Goal: Information Seeking & Learning: Learn about a topic

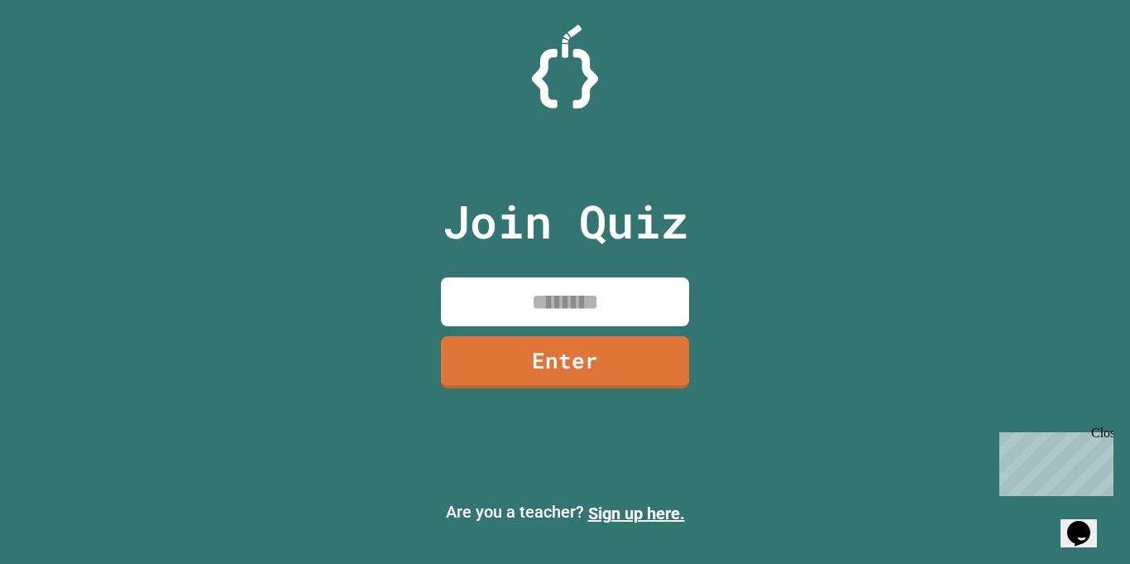
click at [558, 295] on input at bounding box center [565, 301] width 248 height 49
type input "********"
click at [595, 362] on link "Enter" at bounding box center [565, 360] width 245 height 55
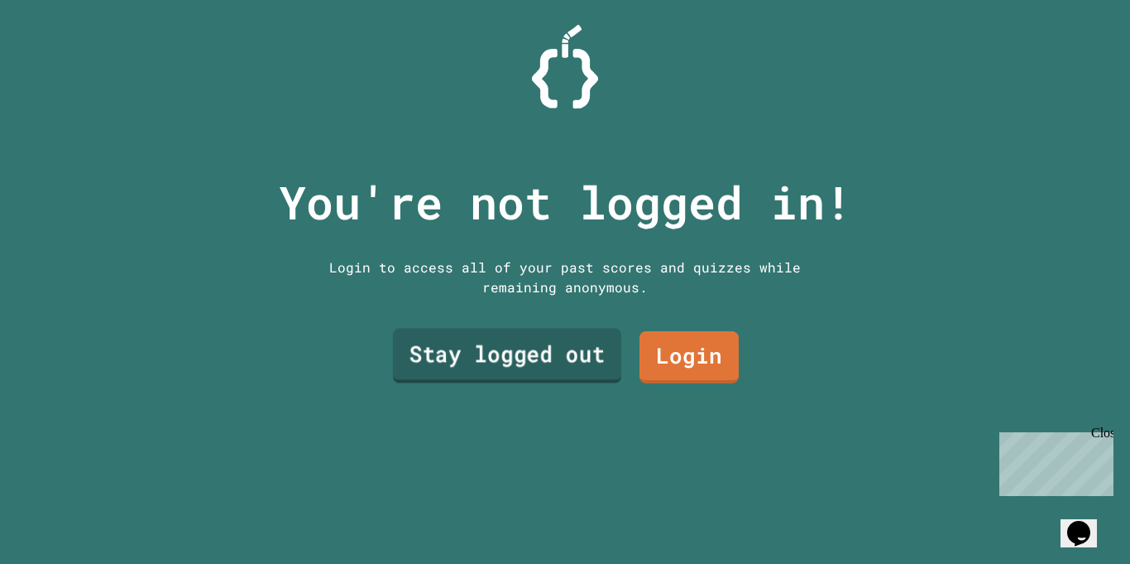
click at [583, 366] on link "Stay logged out" at bounding box center [507, 356] width 228 height 55
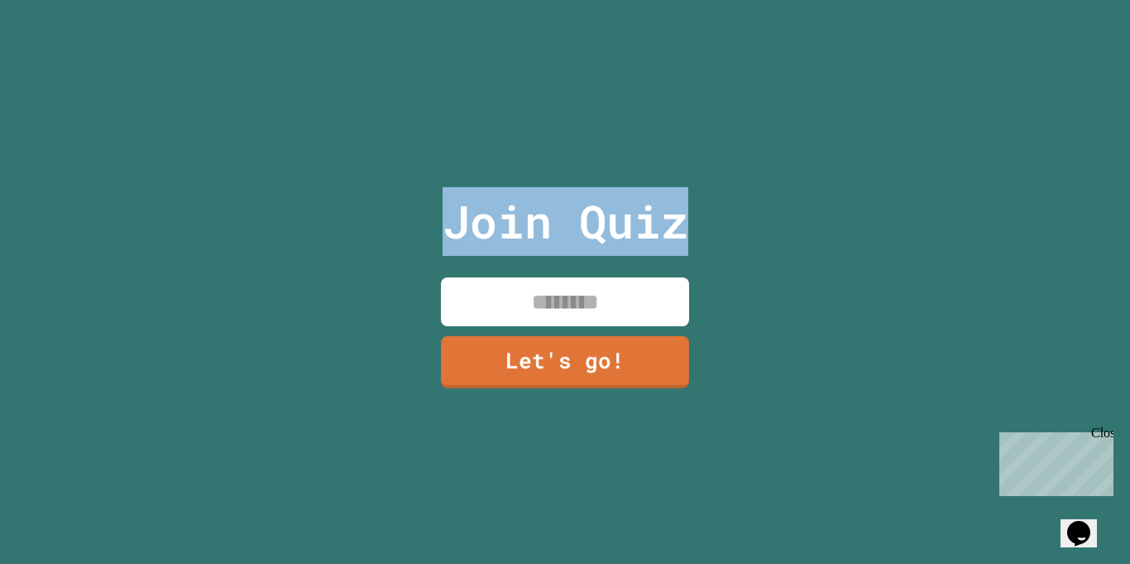
click at [554, 312] on input at bounding box center [565, 301] width 248 height 49
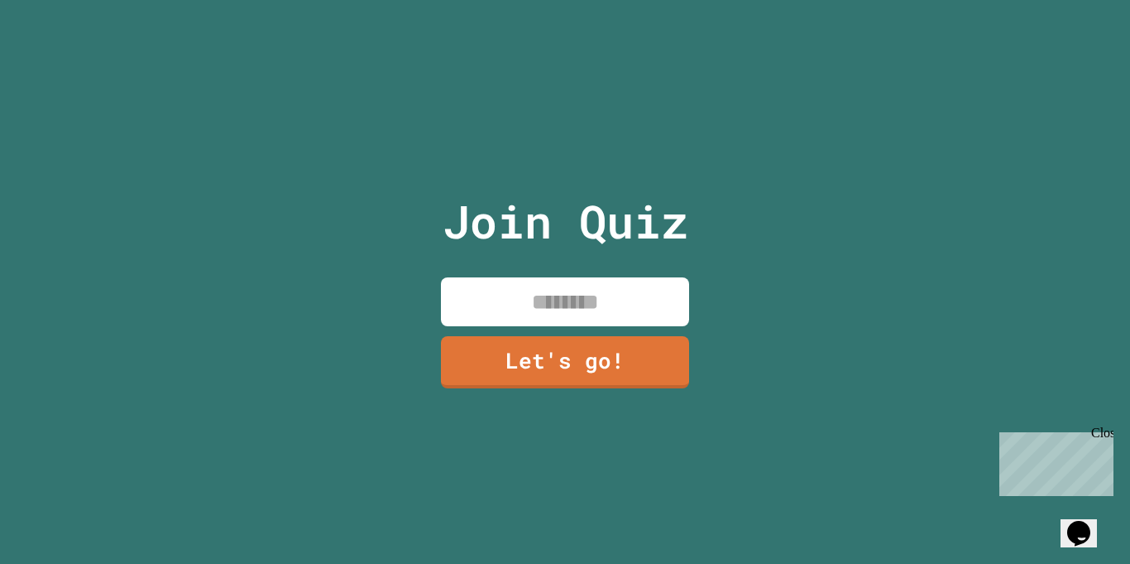
click at [554, 312] on input at bounding box center [565, 301] width 248 height 49
type input "**********"
click at [597, 368] on link "Let's go!" at bounding box center [565, 360] width 248 height 55
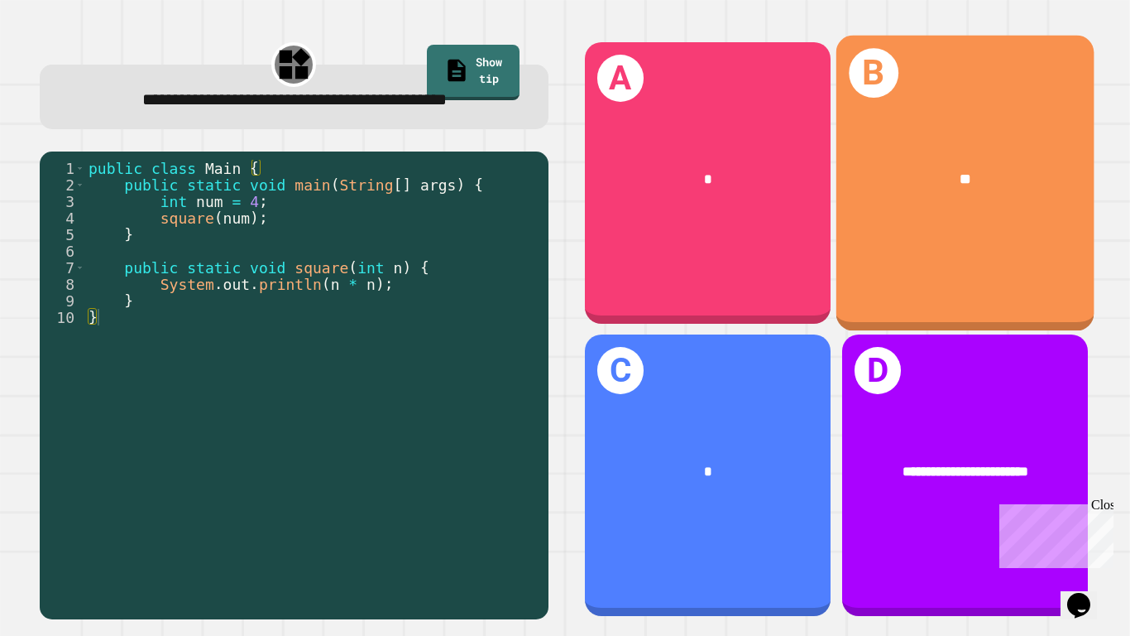
click at [933, 264] on div "B **" at bounding box center [965, 182] width 258 height 295
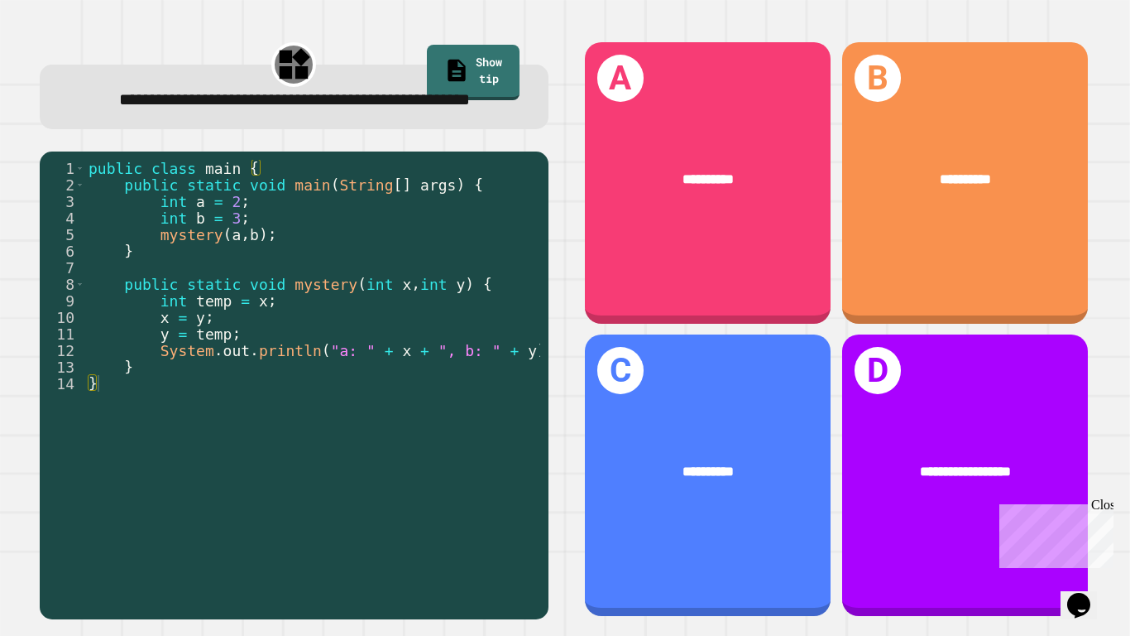
click at [755, 263] on div "**********" at bounding box center [708, 182] width 246 height 281
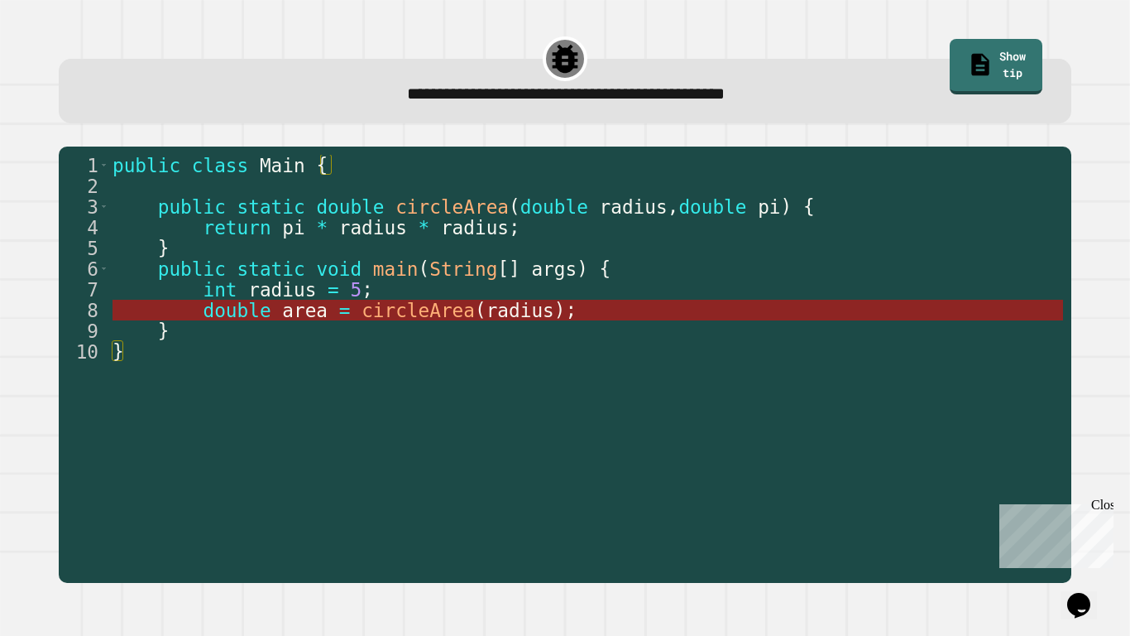
click at [378, 312] on span "circleArea" at bounding box center [418, 311] width 113 height 22
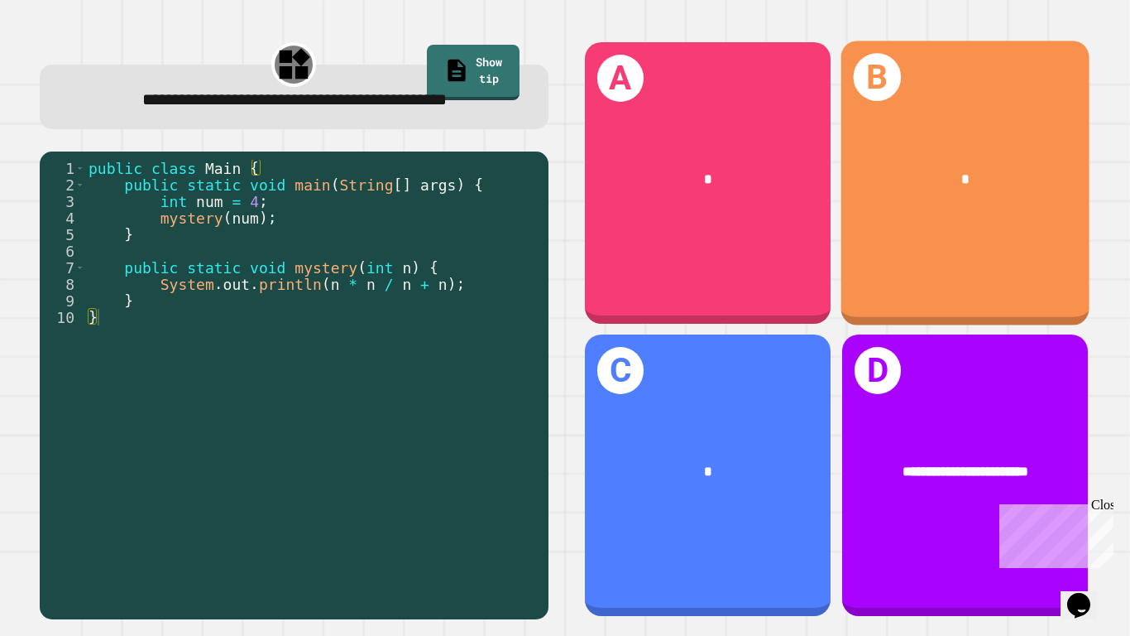
click at [1070, 208] on div "*" at bounding box center [965, 179] width 249 height 76
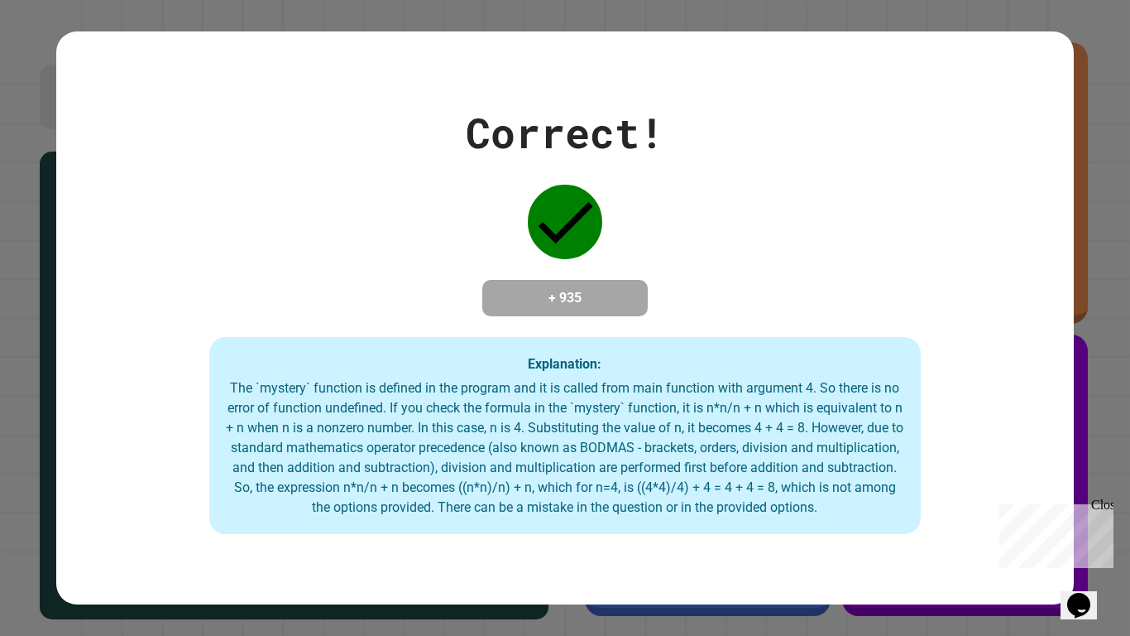
click at [1070, 208] on div "Correct! + 935 Explanation: The `mystery` function is defined in the program an…" at bounding box center [564, 318] width 1017 height 432
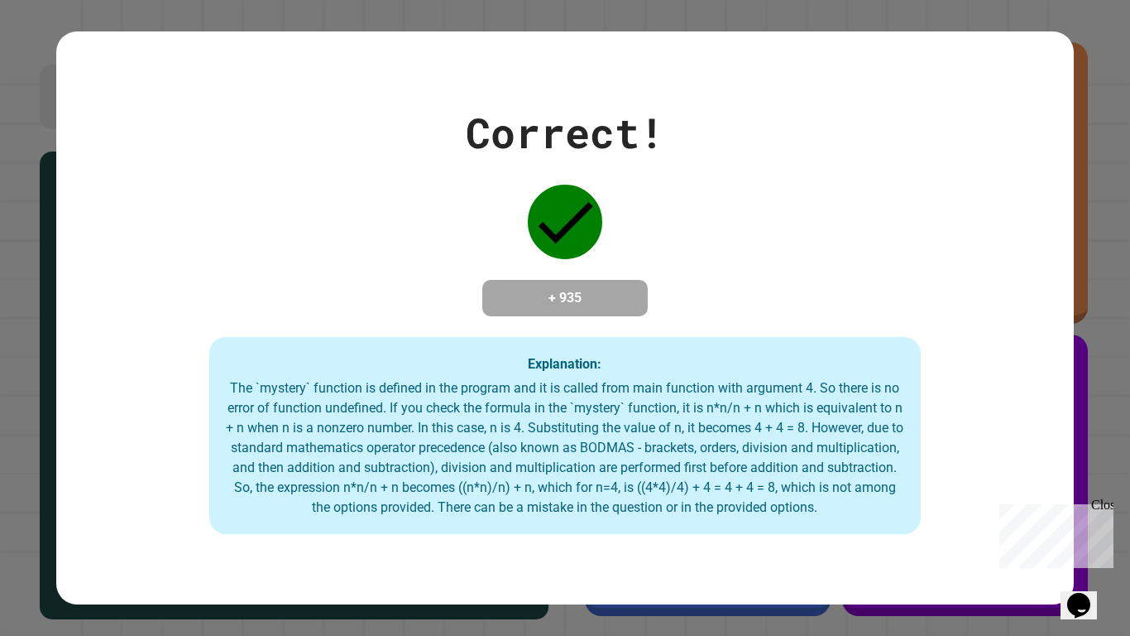
click at [1070, 208] on div "Correct! + 935 Explanation: The `mystery` function is defined in the program an…" at bounding box center [564, 318] width 1017 height 432
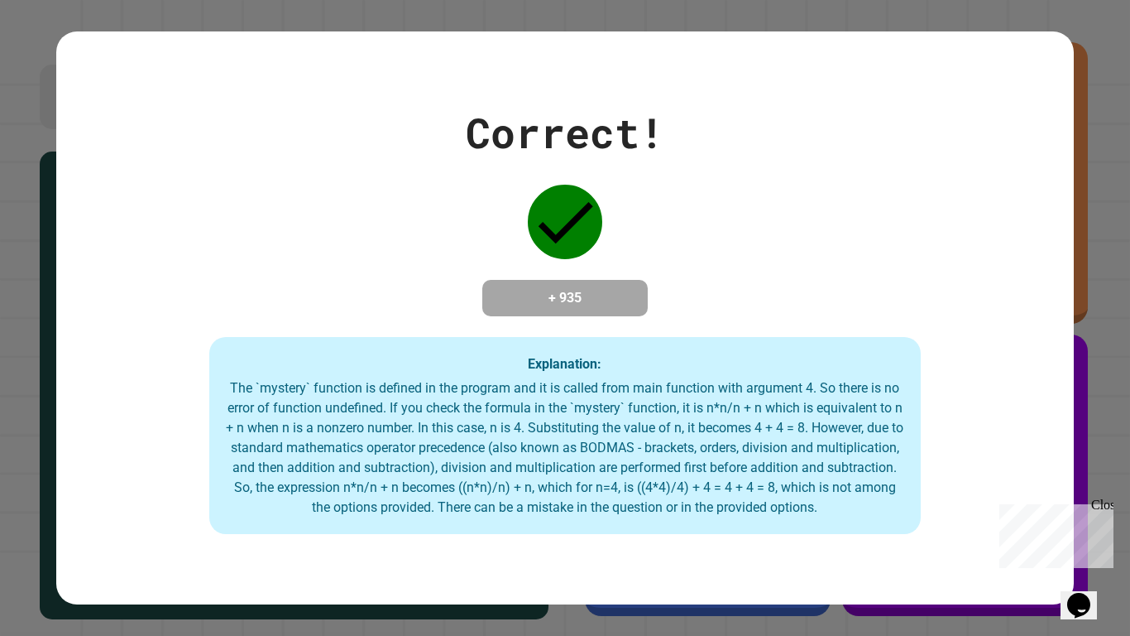
click at [1070, 208] on div "Correct! + 935 Explanation: The `mystery` function is defined in the program an…" at bounding box center [564, 318] width 1017 height 432
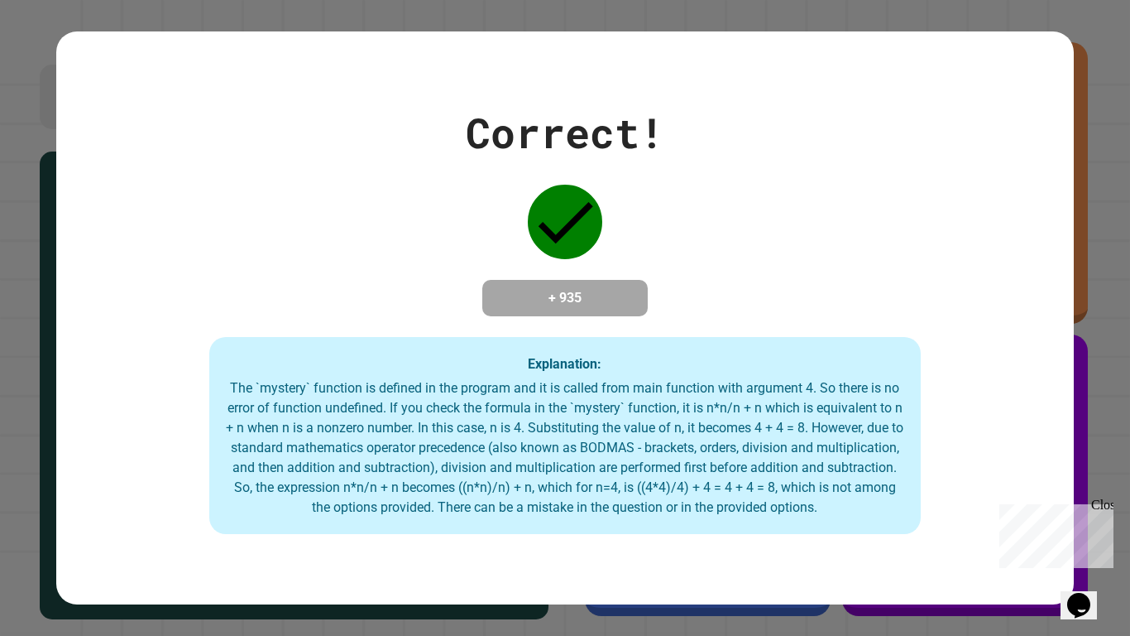
click at [1070, 208] on div "Correct! + 935 Explanation: The `mystery` function is defined in the program an…" at bounding box center [564, 318] width 1017 height 432
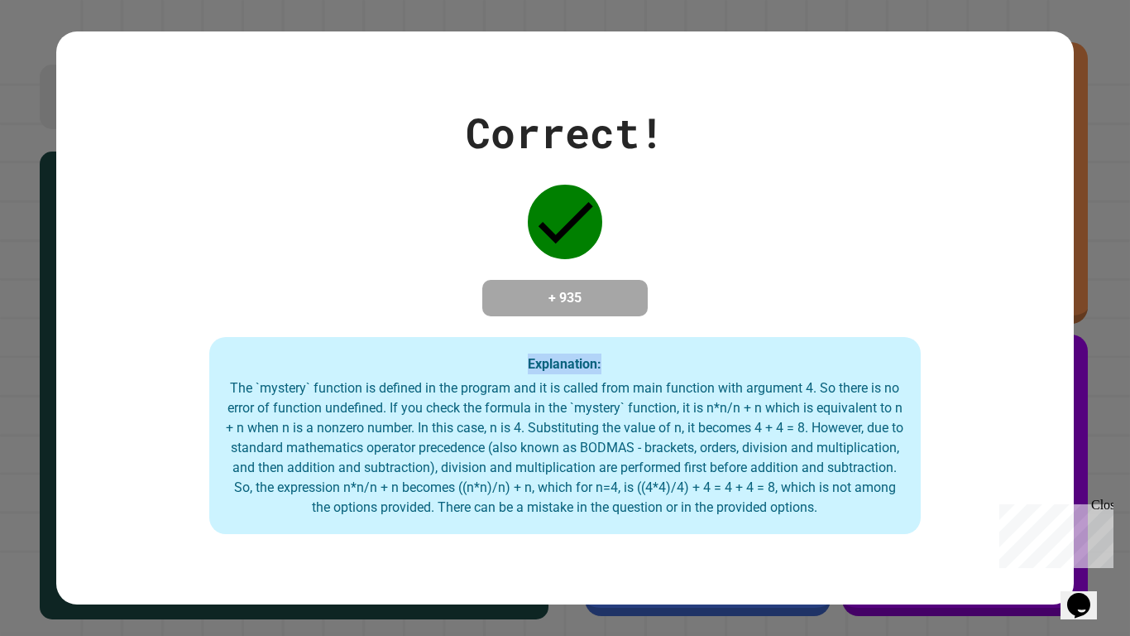
click at [1070, 208] on div "Correct! + 935 Explanation: The `mystery` function is defined in the program an…" at bounding box center [564, 318] width 1017 height 432
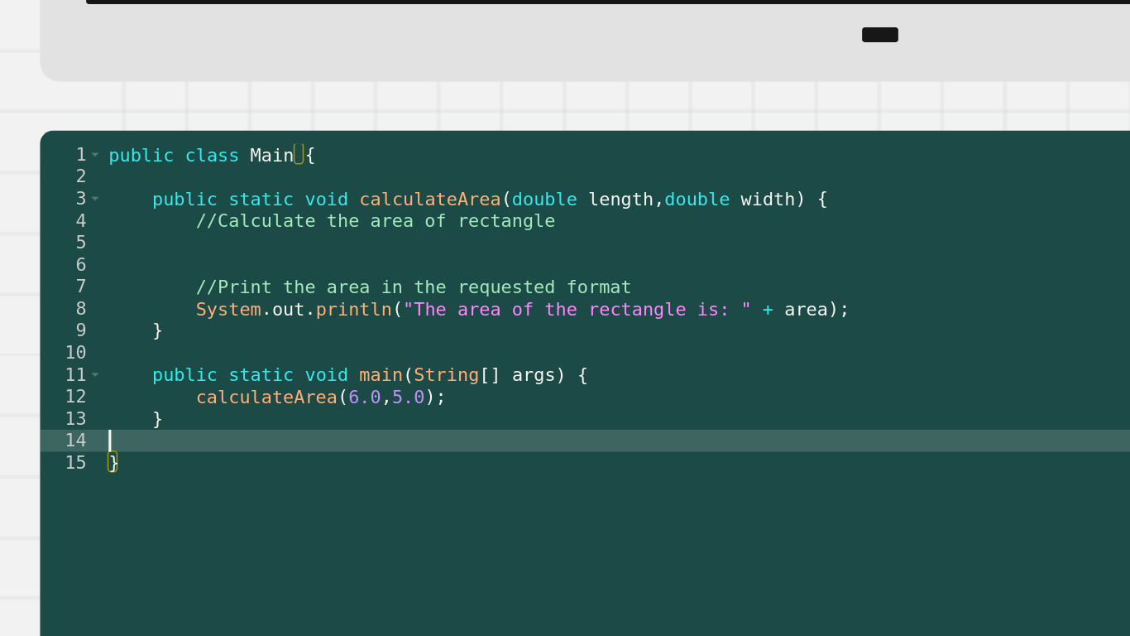
click at [189, 403] on div "public class Main { public static void calculateArea ( double length , double w…" at bounding box center [398, 394] width 659 height 422
click at [220, 390] on div "public class Main { public static void calculateArea ( double length , double w…" at bounding box center [398, 394] width 659 height 422
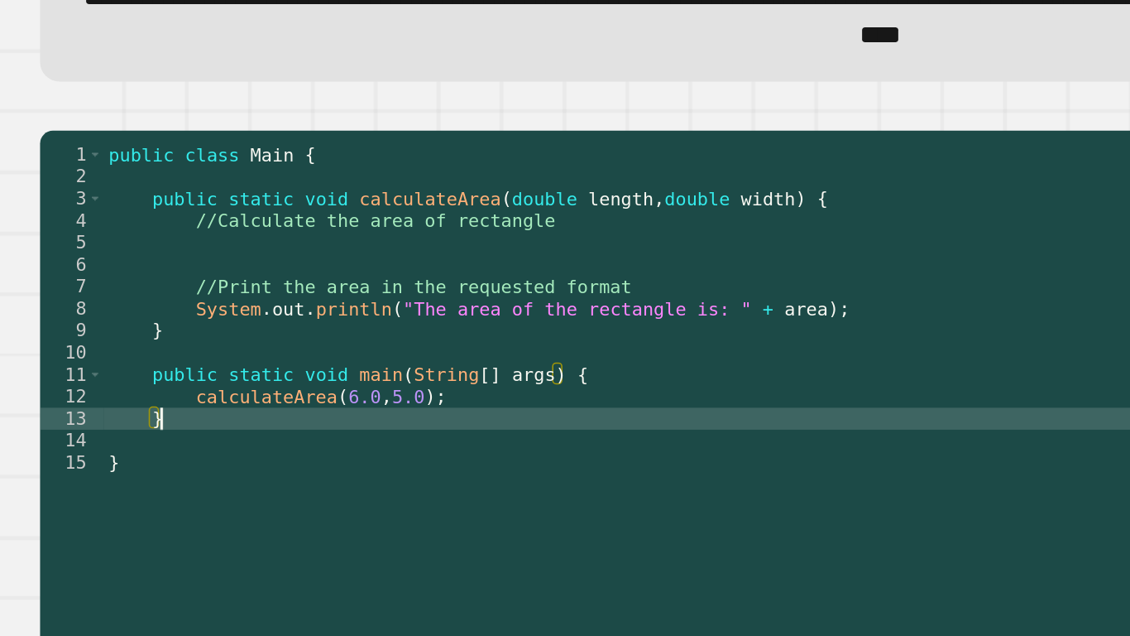
click at [299, 383] on div "public class Main { public static void calculateArea ( double length , double w…" at bounding box center [398, 394] width 659 height 422
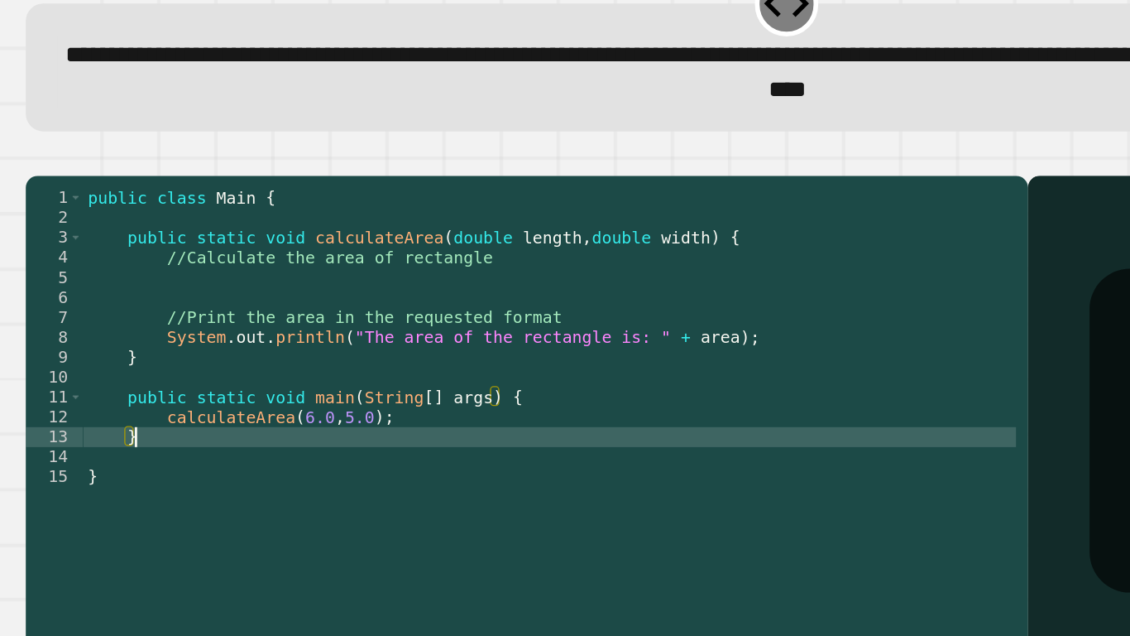
type textarea "*"
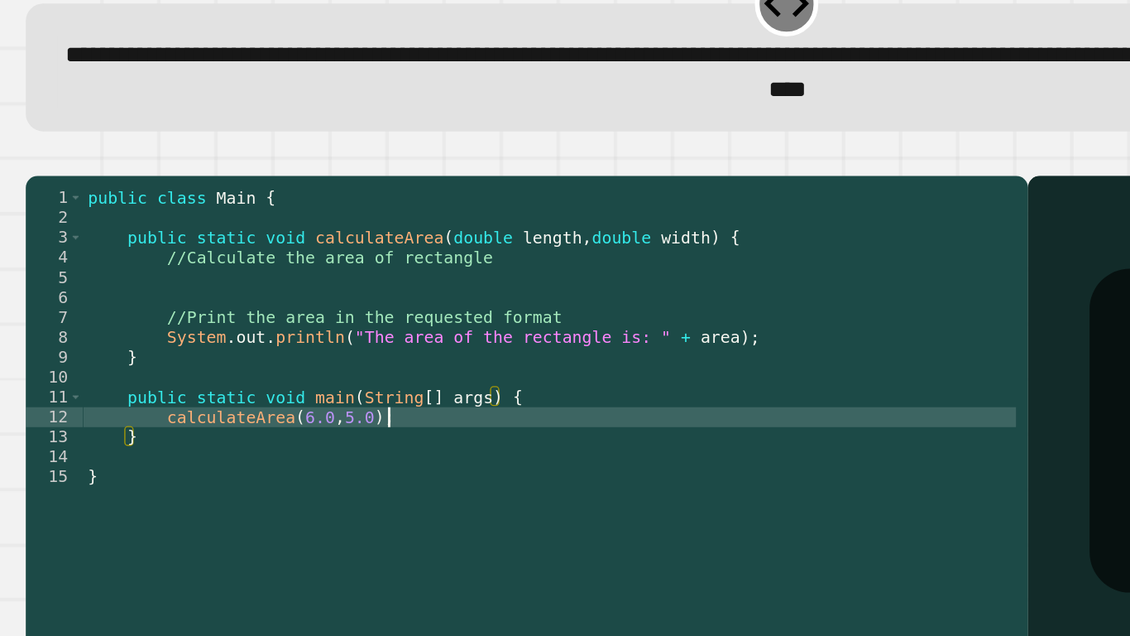
click at [299, 368] on div "public class Main { public static void calculateArea ( double length , double w…" at bounding box center [398, 394] width 659 height 422
type textarea "**********"
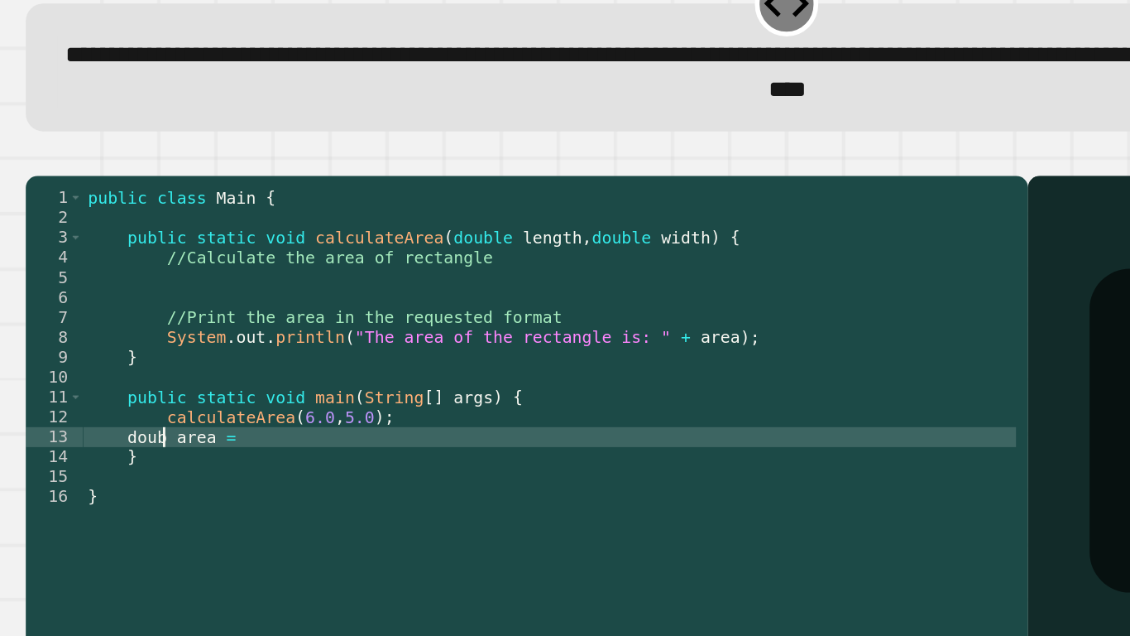
scroll to position [0, 9]
click at [316, 391] on div "public class Main { public static void calculateArea ( double length , double w…" at bounding box center [398, 394] width 659 height 422
click at [303, 381] on div "public class Main { public static void calculateArea ( double length , double w…" at bounding box center [398, 394] width 659 height 422
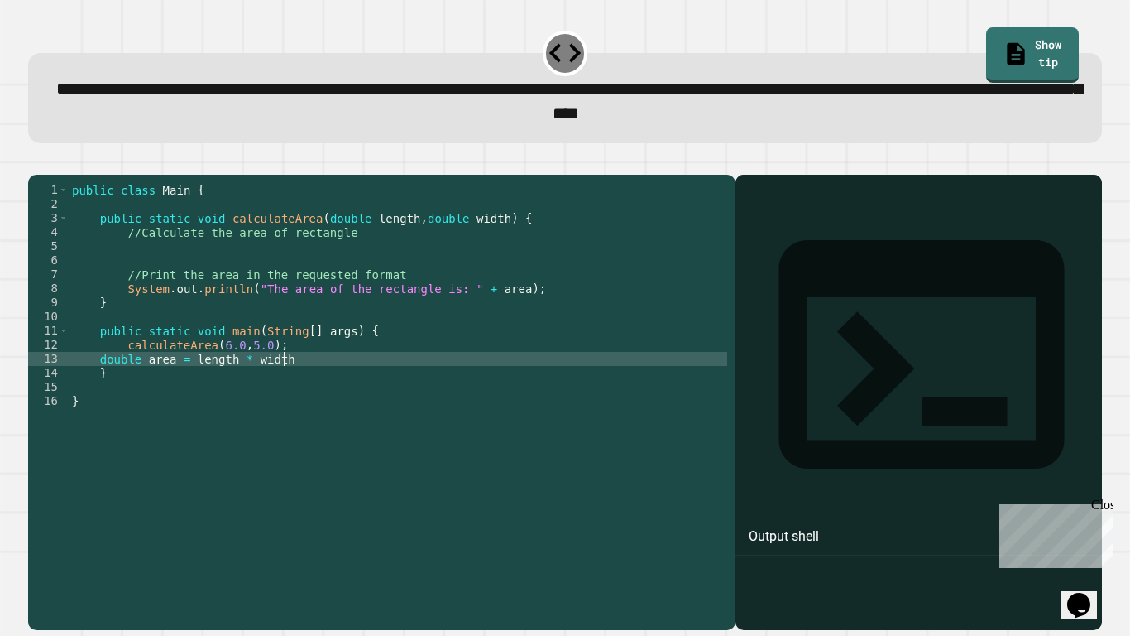
click at [580, 175] on div at bounding box center [565, 165] width 1074 height 20
click at [36, 161] on icon "button" at bounding box center [36, 161] width 0 height 0
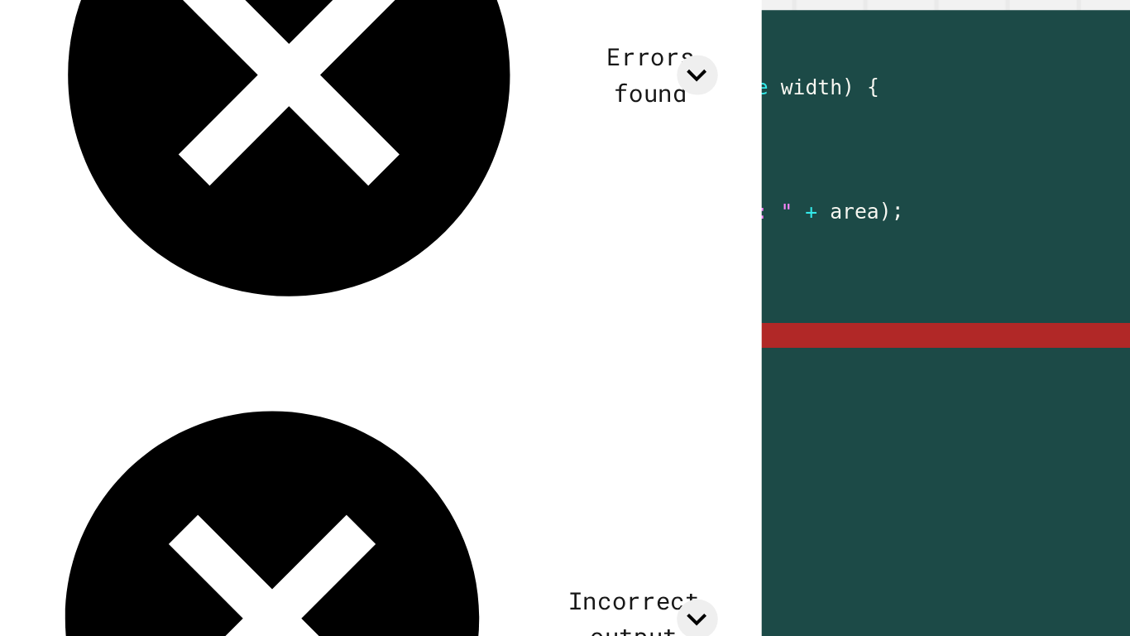
click at [192, 386] on div "public class Main { public static void calculateArea ( double length , double w…" at bounding box center [398, 394] width 659 height 422
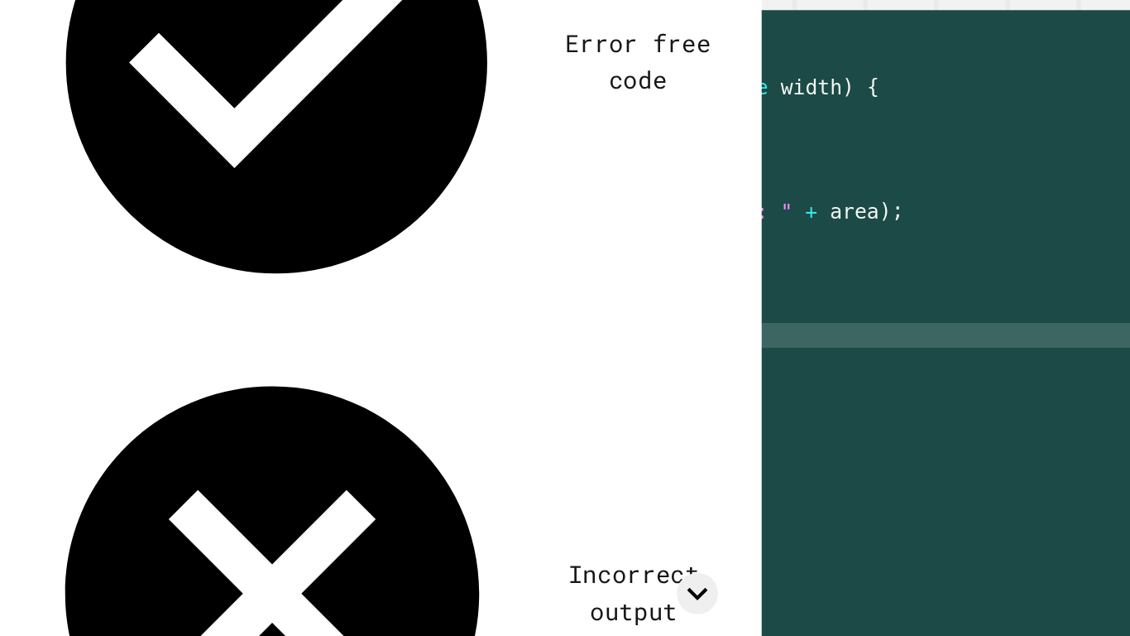
scroll to position [0, 22]
click at [296, 384] on div "public class Main { public static void calculateArea ( double length , double w…" at bounding box center [398, 394] width 659 height 422
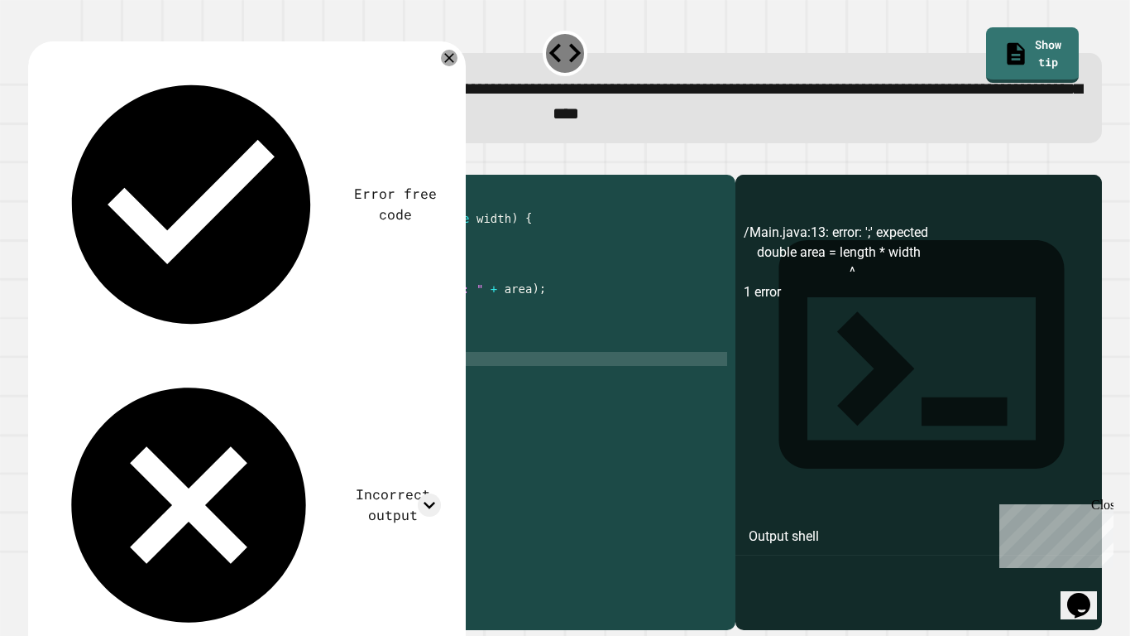
click at [36, 161] on icon "button" at bounding box center [36, 161] width 0 height 0
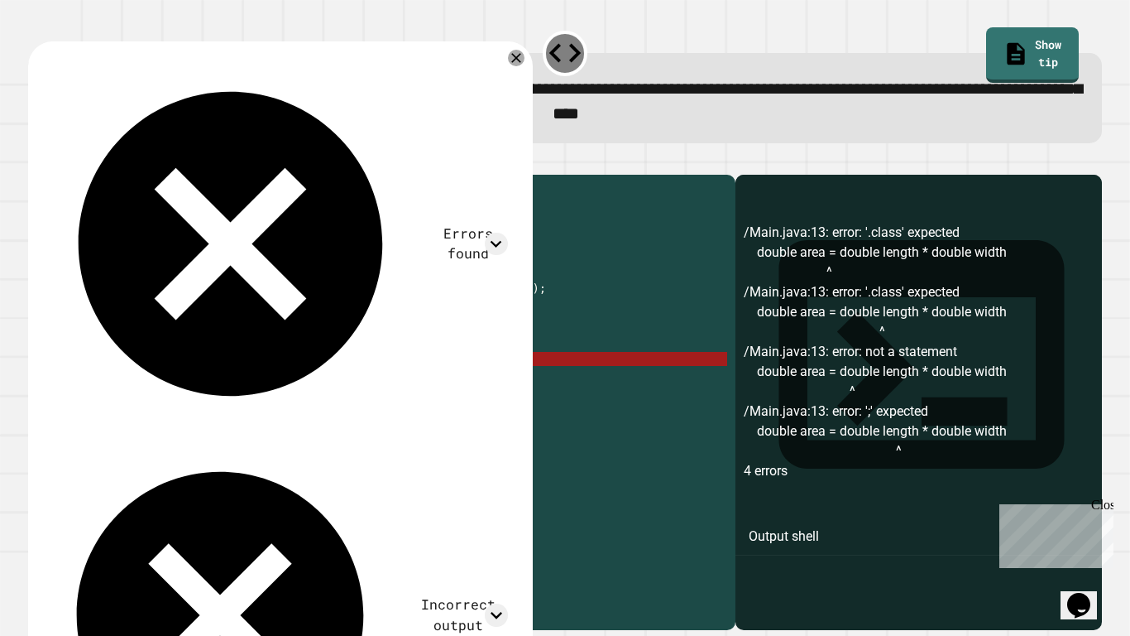
drag, startPoint x: 233, startPoint y: 385, endPoint x: 189, endPoint y: 381, distance: 44.9
click at [189, 381] on div "public class Main { public static void calculateArea ( double length , double w…" at bounding box center [398, 394] width 659 height 422
click at [210, 384] on div "public class Main { public static void calculateArea ( double length , double w…" at bounding box center [398, 380] width 659 height 394
click at [221, 383] on div "public class Main { public static void calculateArea ( double length , double w…" at bounding box center [398, 394] width 659 height 422
click at [230, 383] on div "public class Main { public static void calculateArea ( double length , double w…" at bounding box center [398, 394] width 659 height 422
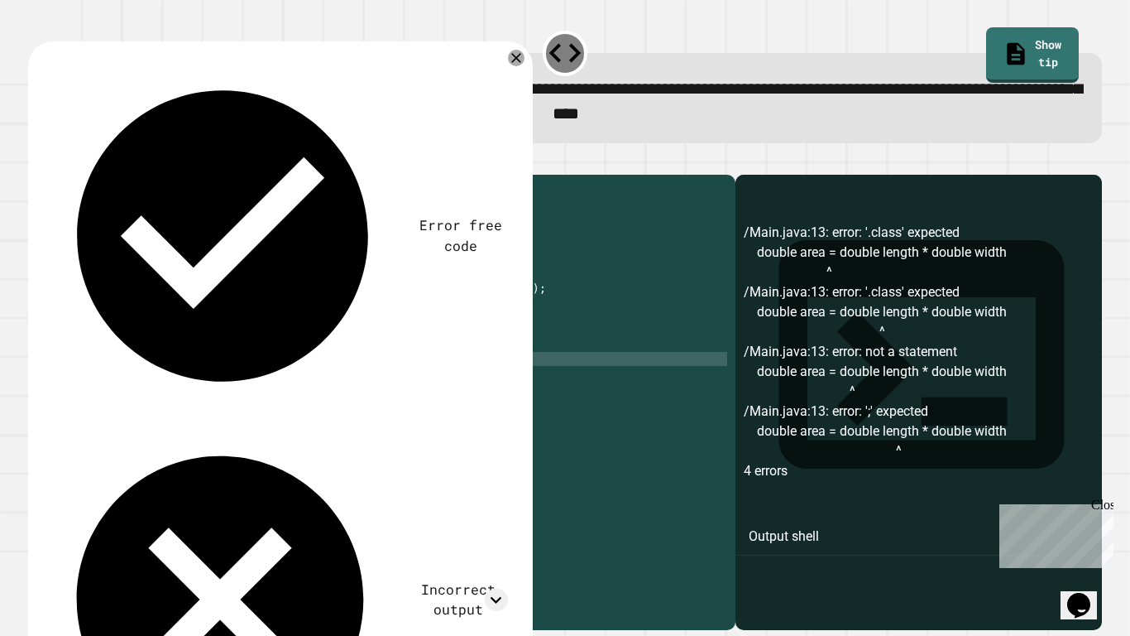
scroll to position [0, 31]
click at [291, 384] on div "public class Main { public static void calculateArea ( double length , double w…" at bounding box center [398, 394] width 659 height 422
click at [296, 367] on div "public class Main { public static void calculateArea ( double length , double w…" at bounding box center [398, 394] width 659 height 422
click at [301, 383] on div "public class Main { public static void calculateArea ( double length , double w…" at bounding box center [398, 394] width 659 height 422
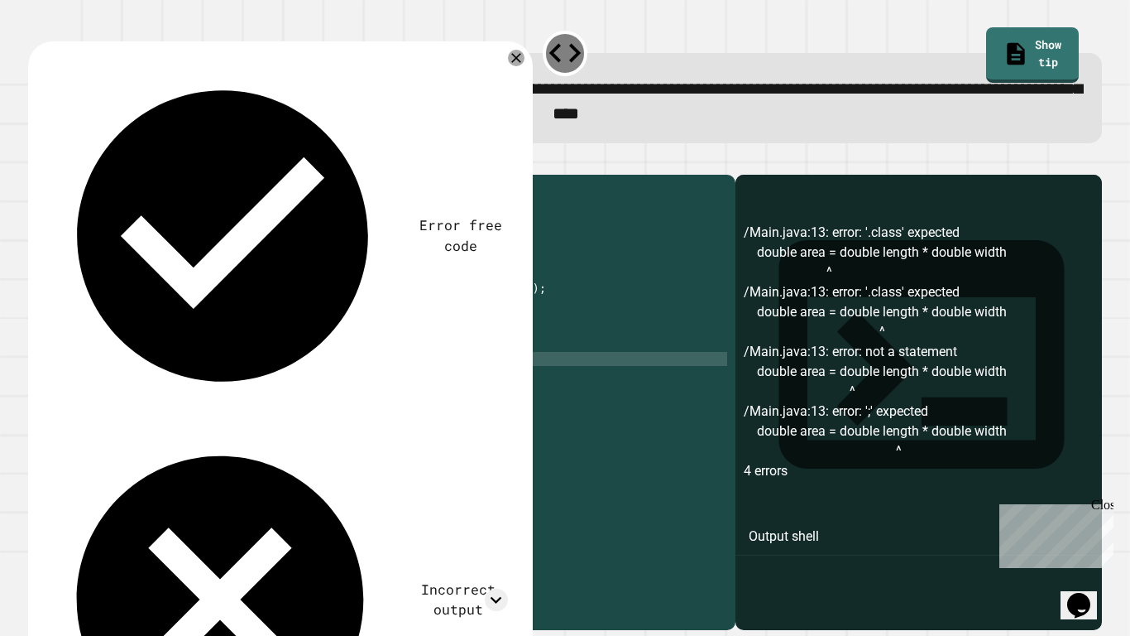
scroll to position [0, 26]
type textarea "**********"
click at [36, 161] on icon "button" at bounding box center [36, 161] width 0 height 0
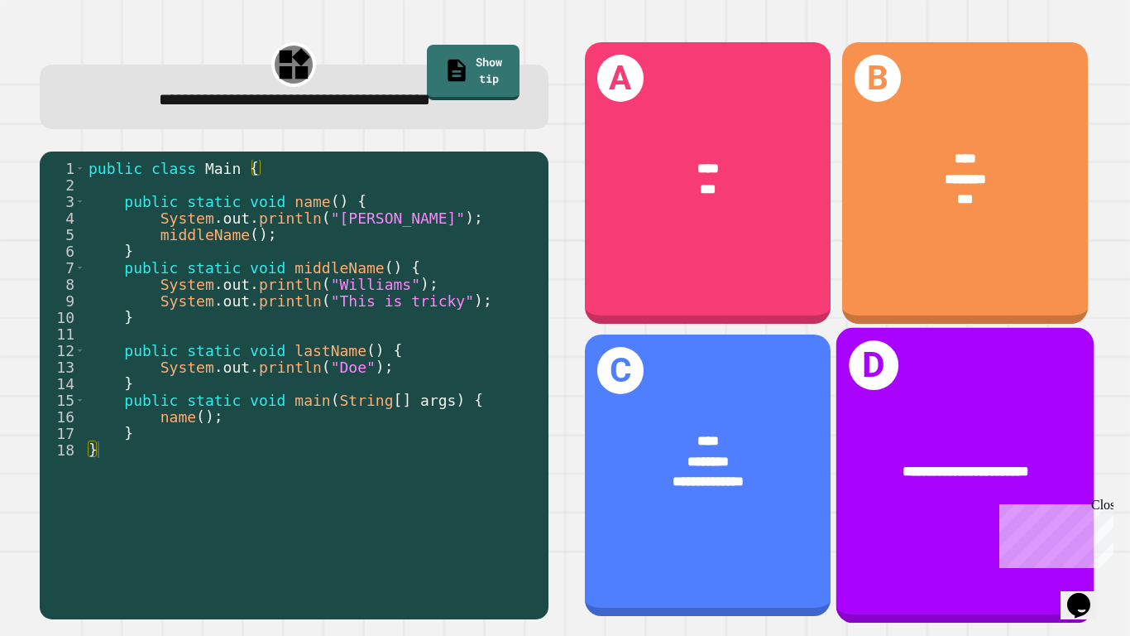
click at [905, 516] on div "**********" at bounding box center [965, 475] width 258 height 295
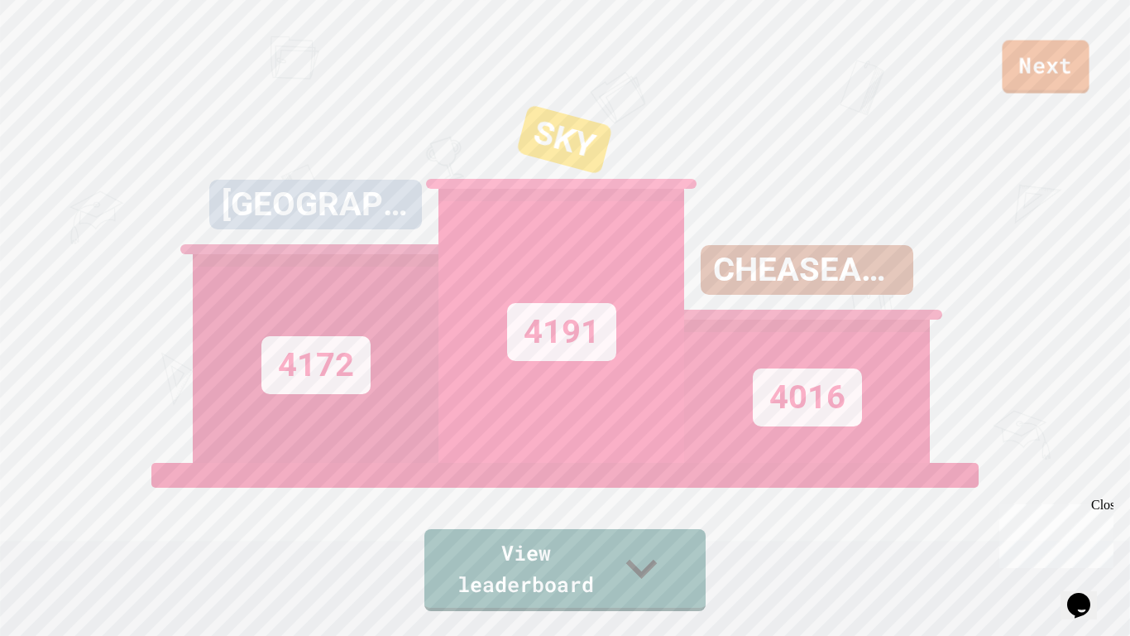
click at [1080, 58] on link "Next" at bounding box center [1045, 67] width 87 height 53
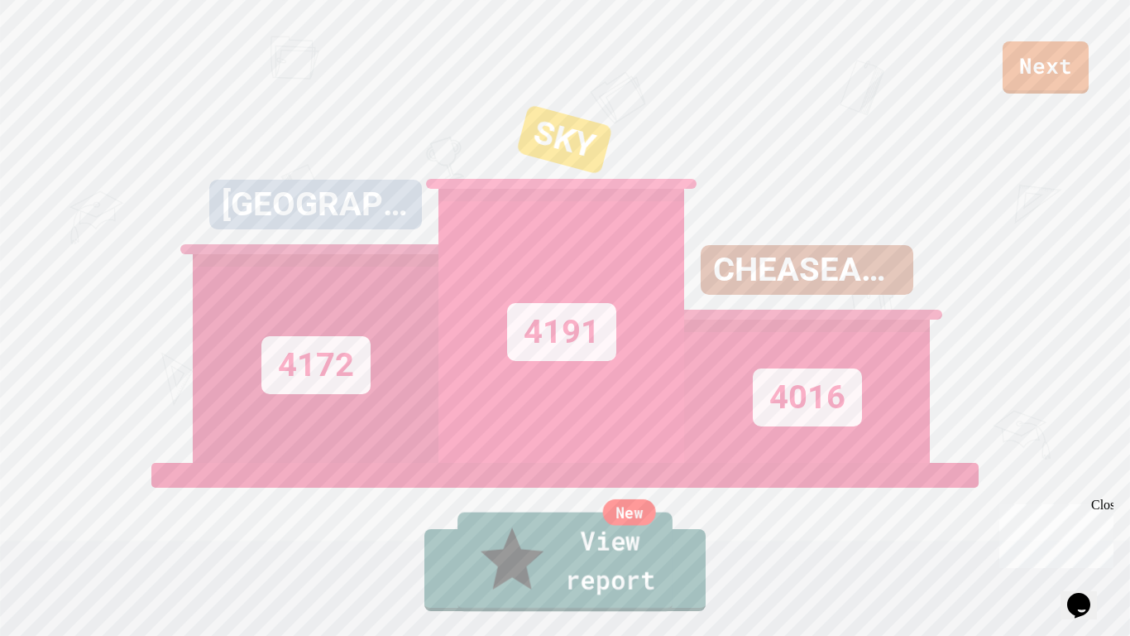
click at [534, 563] on link "New View report" at bounding box center [565, 561] width 215 height 99
